Goal: Information Seeking & Learning: Learn about a topic

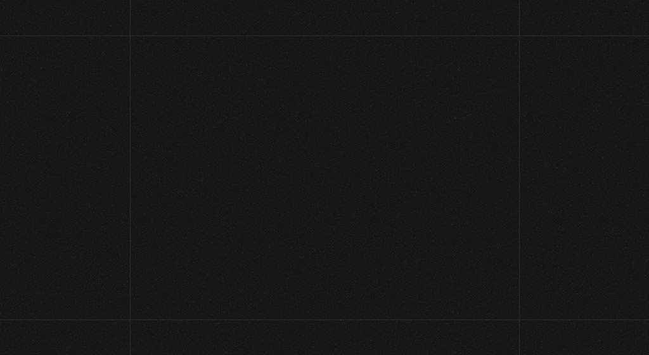
scroll to position [158, 0]
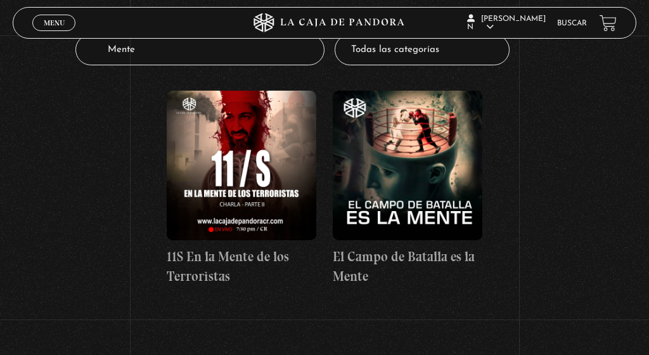
click at [58, 27] on span "Menu" at bounding box center [54, 23] width 21 height 8
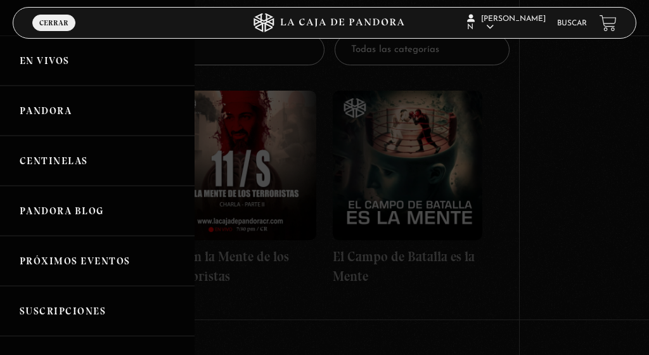
click at [48, 163] on link "Centinelas" at bounding box center [97, 161] width 195 height 50
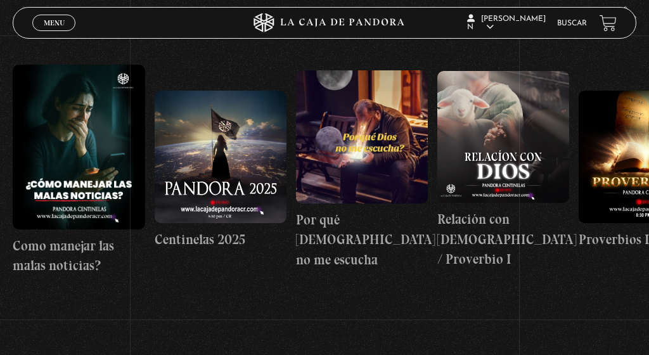
scroll to position [179, 0]
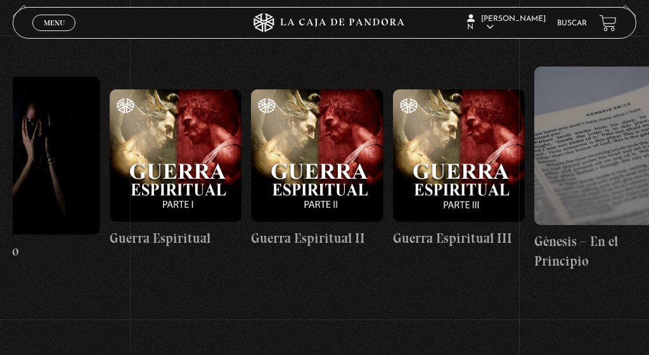
click at [166, 163] on figure at bounding box center [176, 155] width 132 height 132
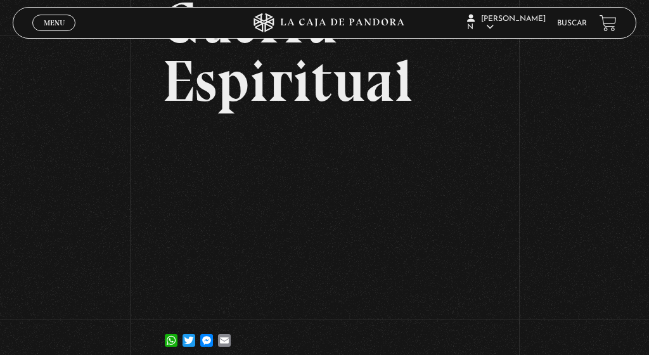
scroll to position [103, 0]
